Goal: Obtain resource: Obtain resource

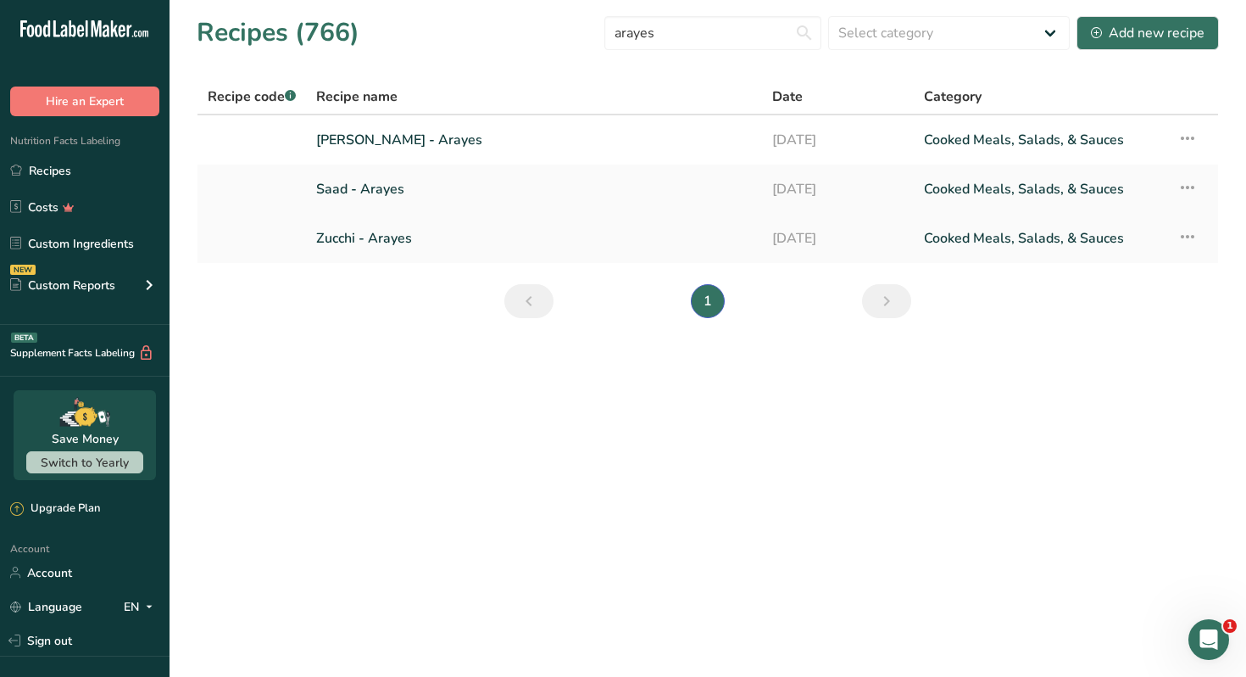
type input "arayes"
click at [389, 242] on link "Zucchi - Arayes" at bounding box center [534, 238] width 436 height 36
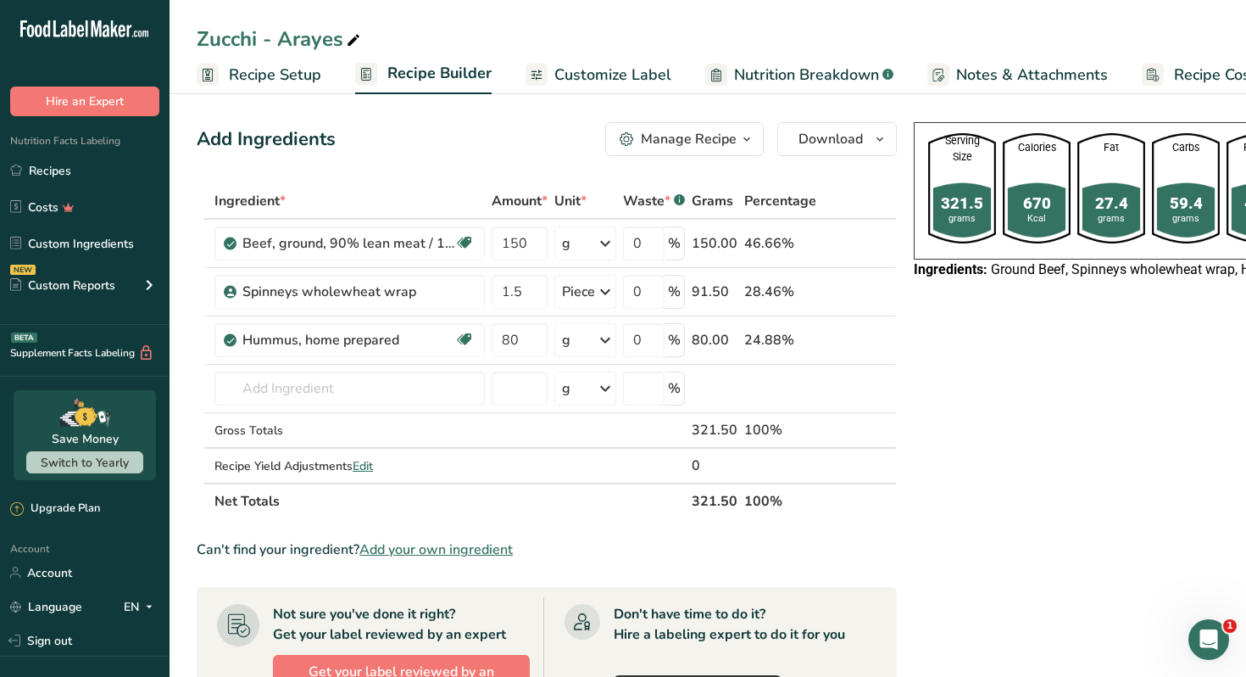
click at [733, 141] on div "Manage Recipe" at bounding box center [689, 139] width 96 height 20
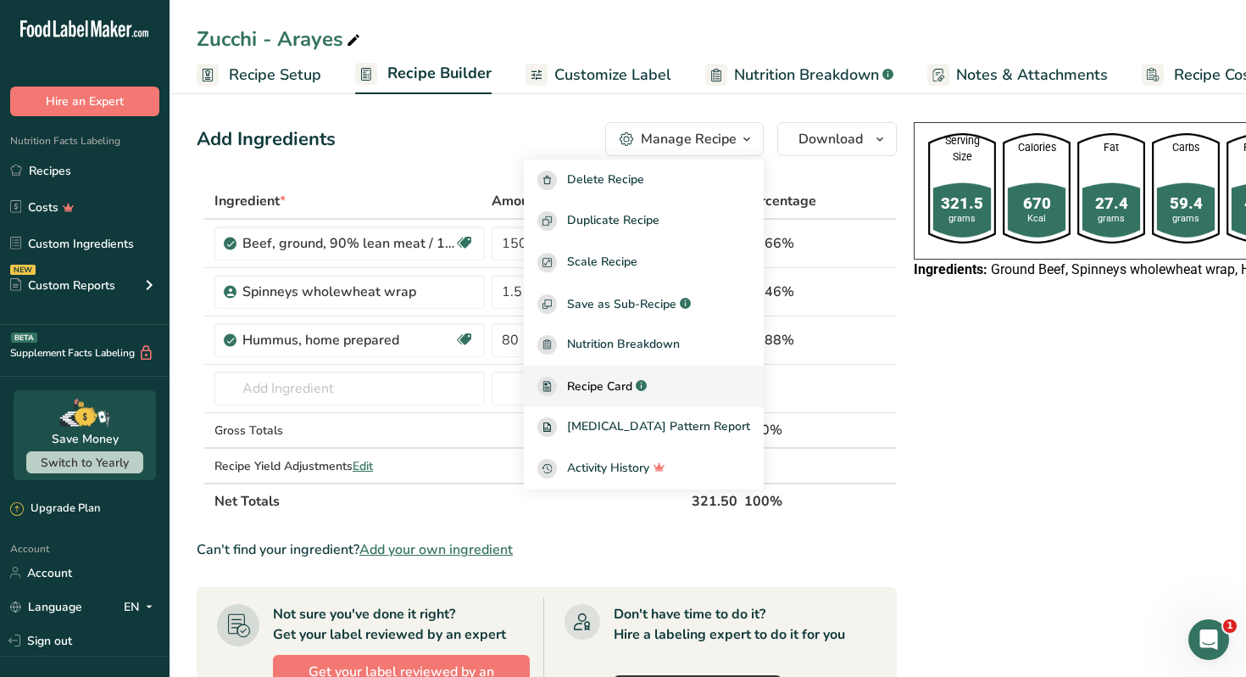
click at [617, 380] on span "Recipe Card" at bounding box center [599, 386] width 65 height 18
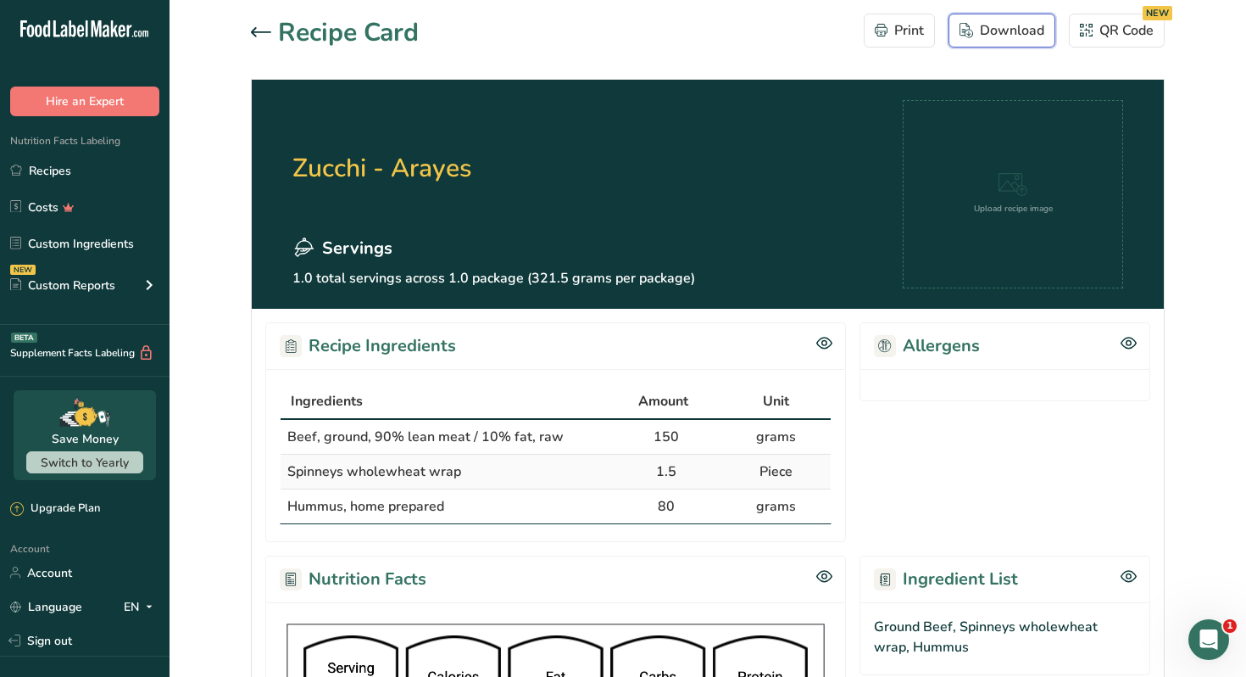
click at [1002, 27] on div "Download" at bounding box center [1002, 30] width 85 height 20
click at [70, 175] on link "Recipes" at bounding box center [85, 170] width 170 height 32
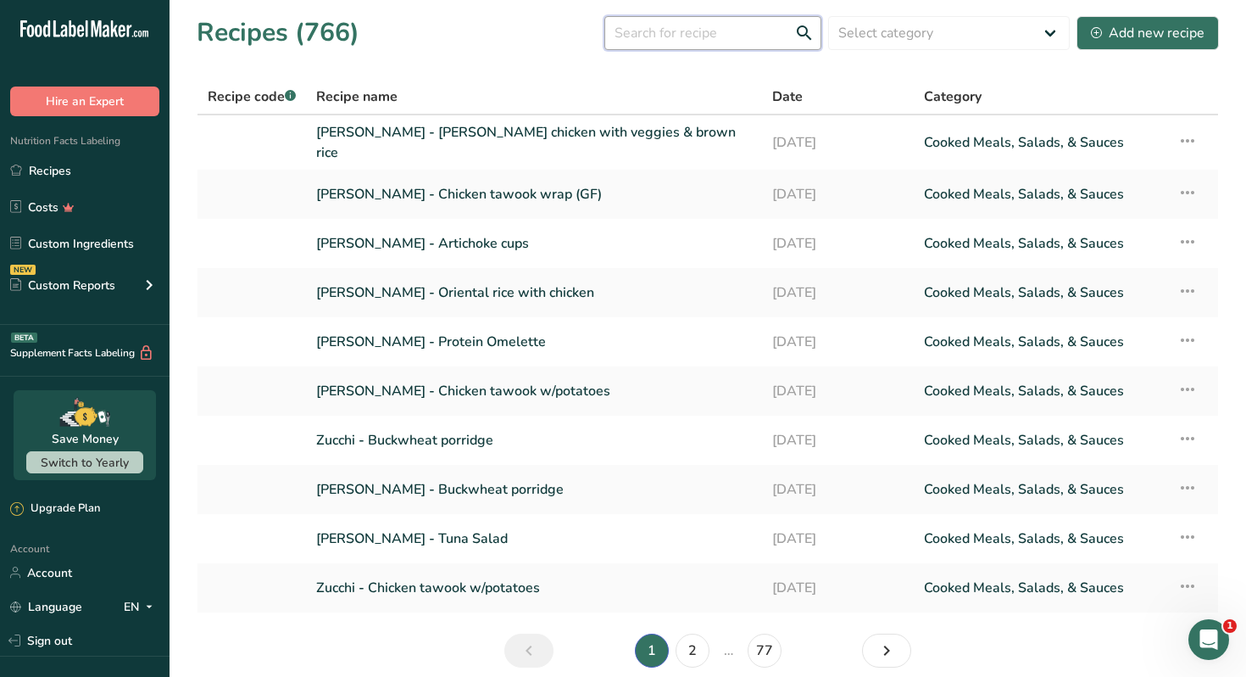
click at [668, 43] on input "text" at bounding box center [713, 33] width 217 height 34
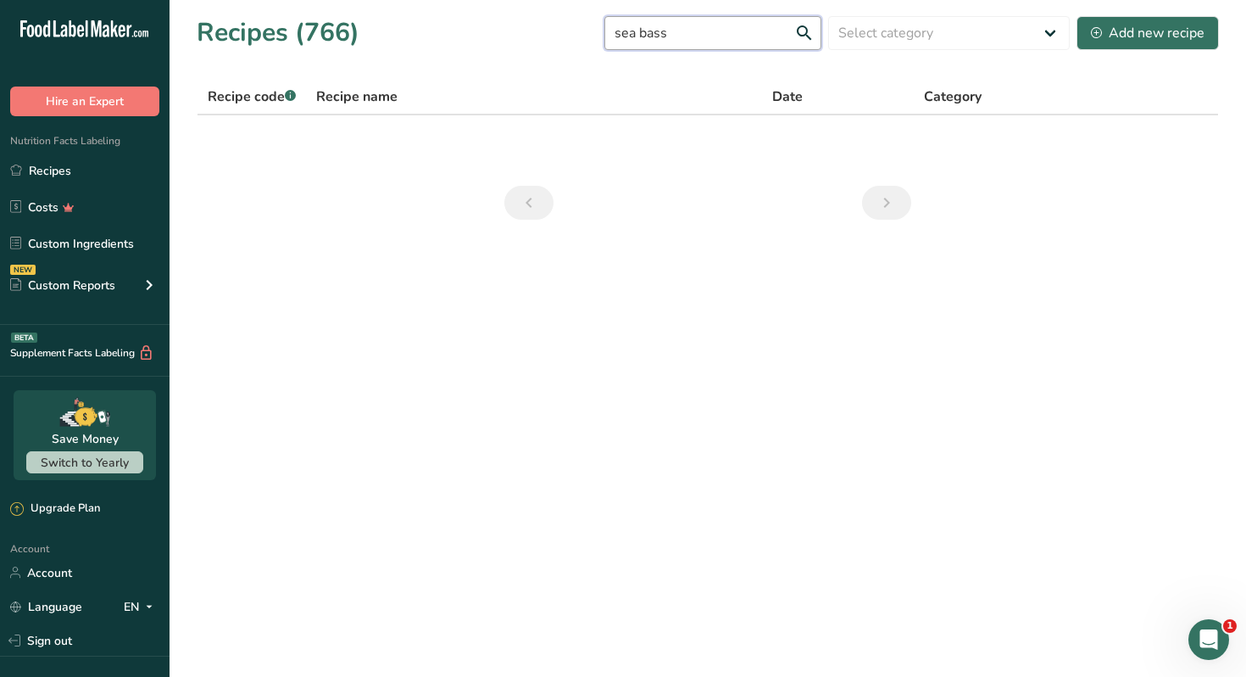
click at [659, 31] on input "sea bass" at bounding box center [713, 33] width 217 height 34
click at [707, 42] on input "seabass" at bounding box center [713, 33] width 217 height 34
click at [709, 31] on input "seabass" at bounding box center [713, 33] width 217 height 34
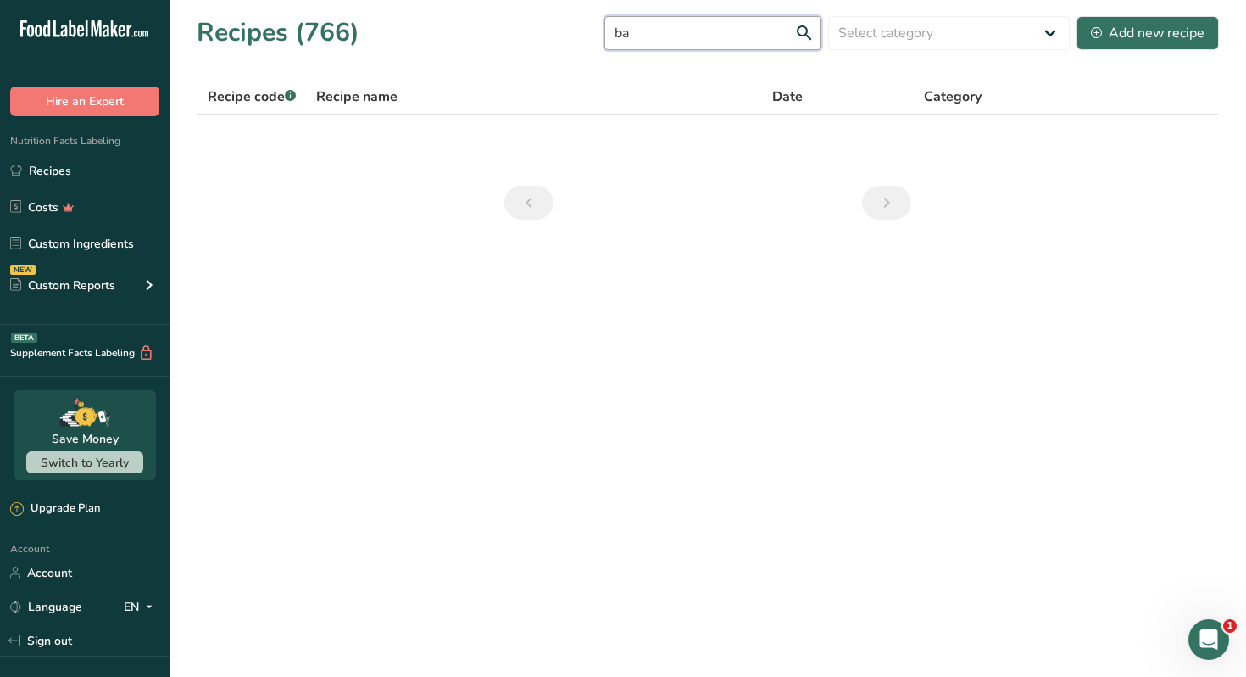
type input "b"
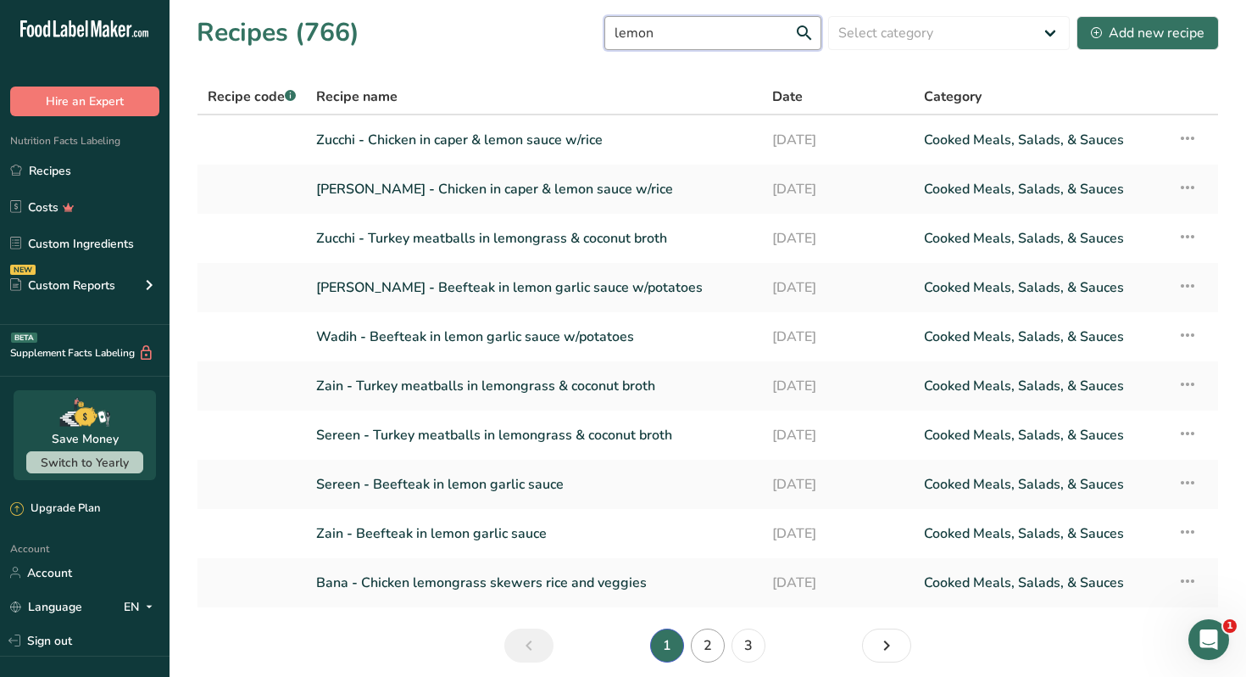
type input "lemon"
click at [713, 649] on link "2" at bounding box center [708, 645] width 34 height 34
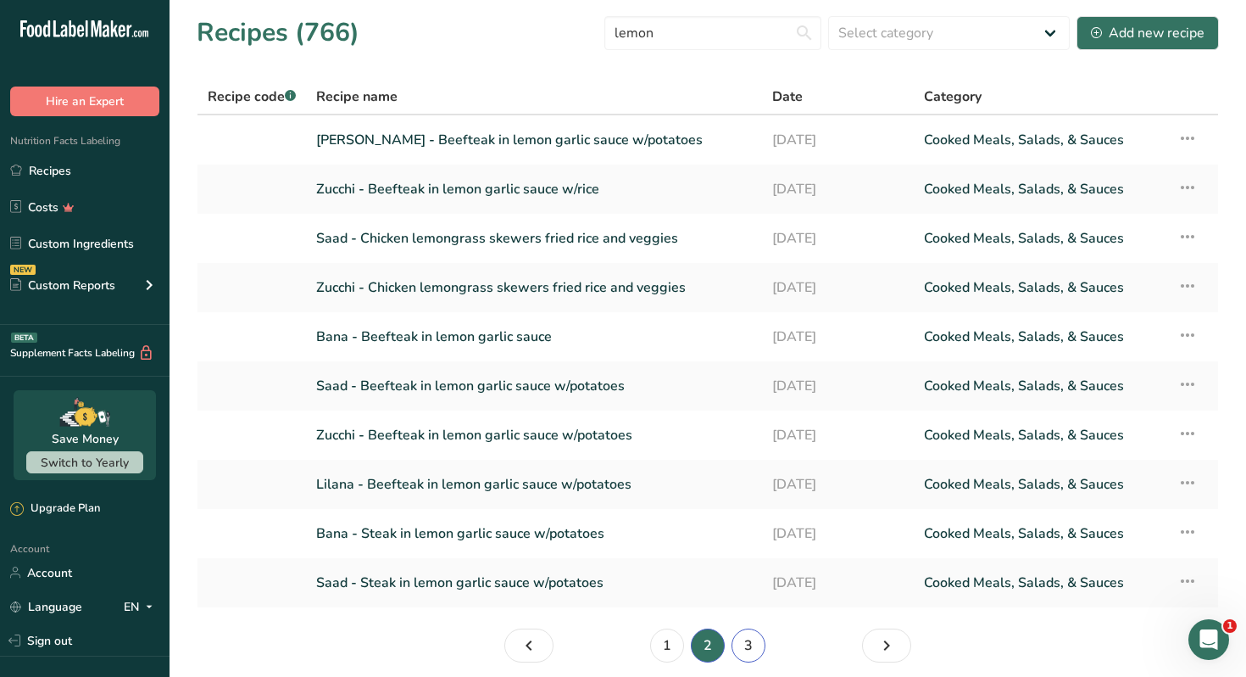
click at [754, 640] on link "3" at bounding box center [749, 645] width 34 height 34
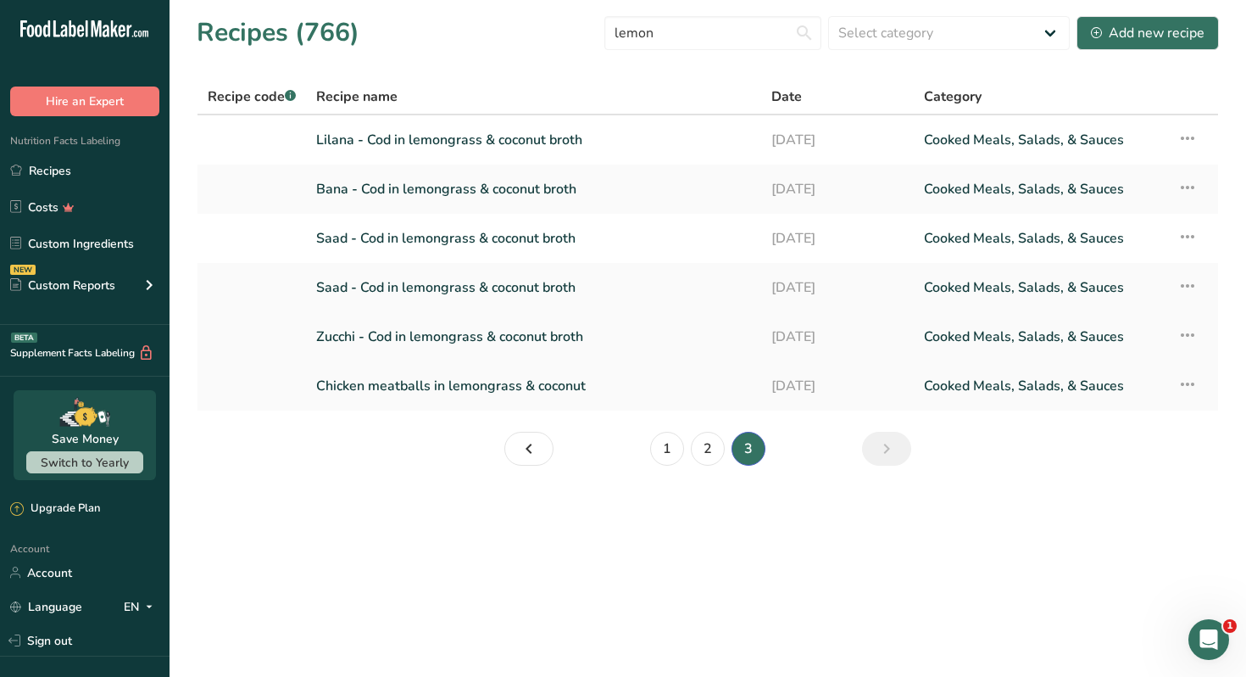
click at [505, 337] on link "Zucchi - Cod in lemongrass & coconut broth" at bounding box center [533, 337] width 435 height 36
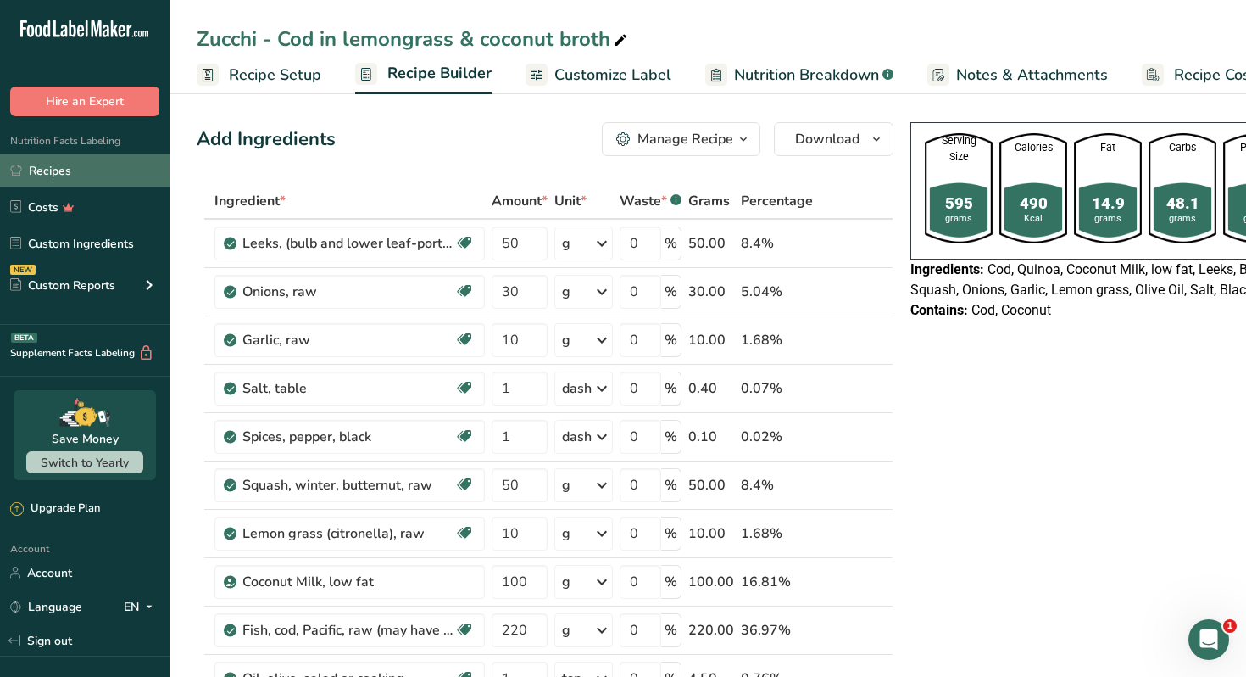
click at [86, 180] on link "Recipes" at bounding box center [85, 170] width 170 height 32
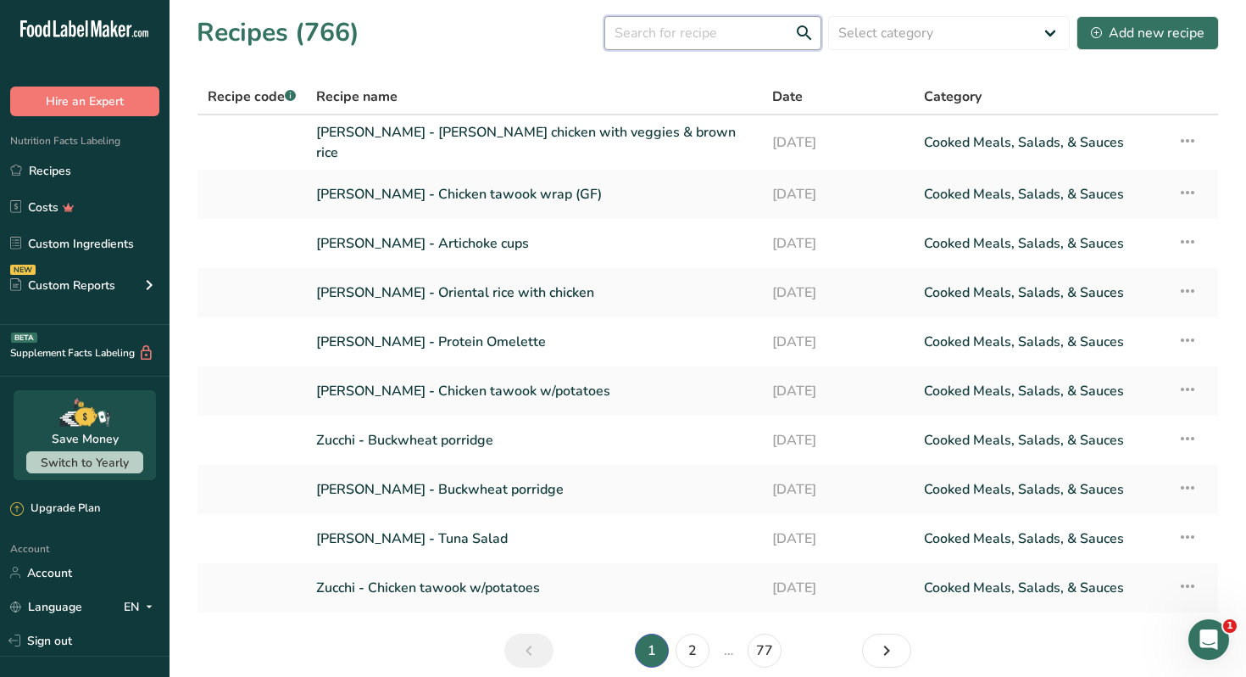
click at [715, 31] on input "text" at bounding box center [713, 33] width 217 height 34
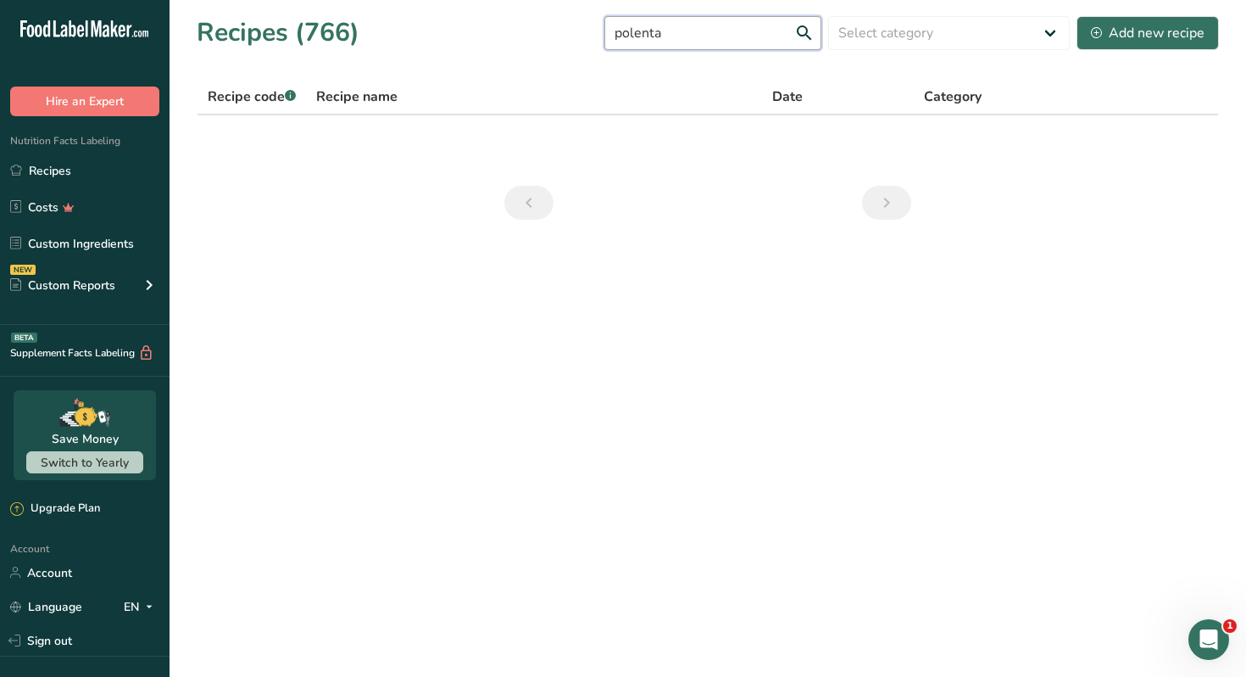
click at [698, 42] on input "polenta" at bounding box center [713, 33] width 217 height 34
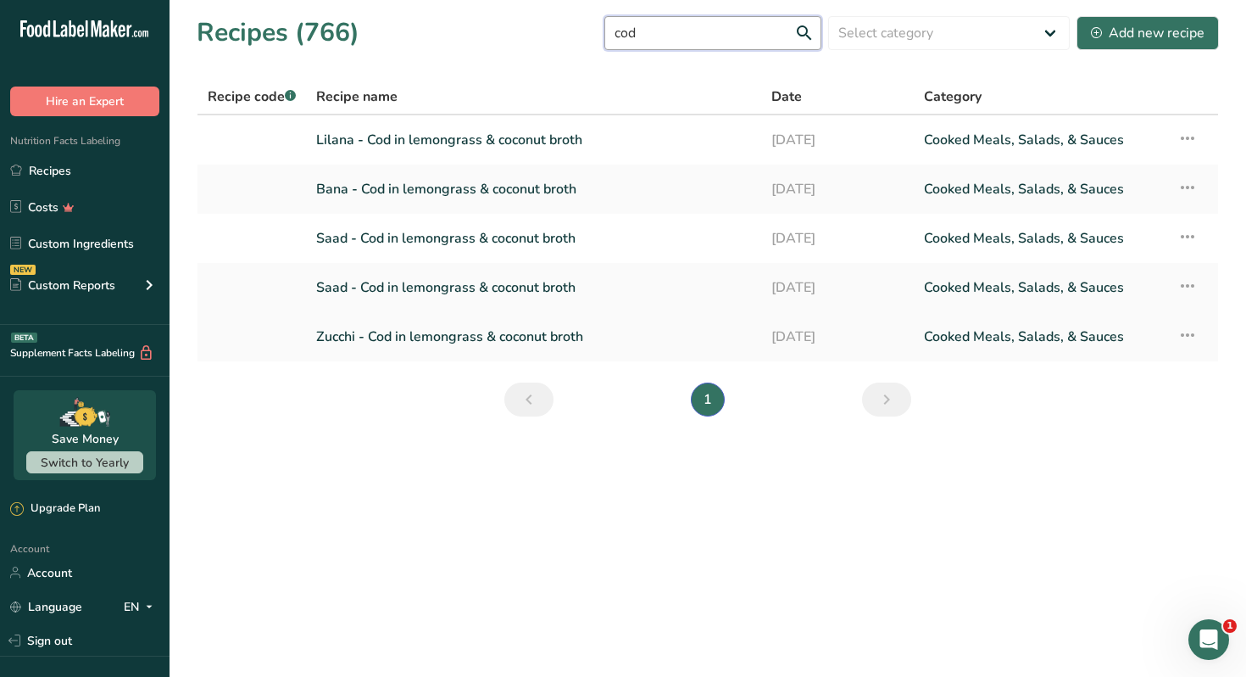
type input "cod"
click at [467, 331] on link "Zucchi - Cod in lemongrass & coconut broth" at bounding box center [533, 337] width 435 height 36
